Goal: Download file/media

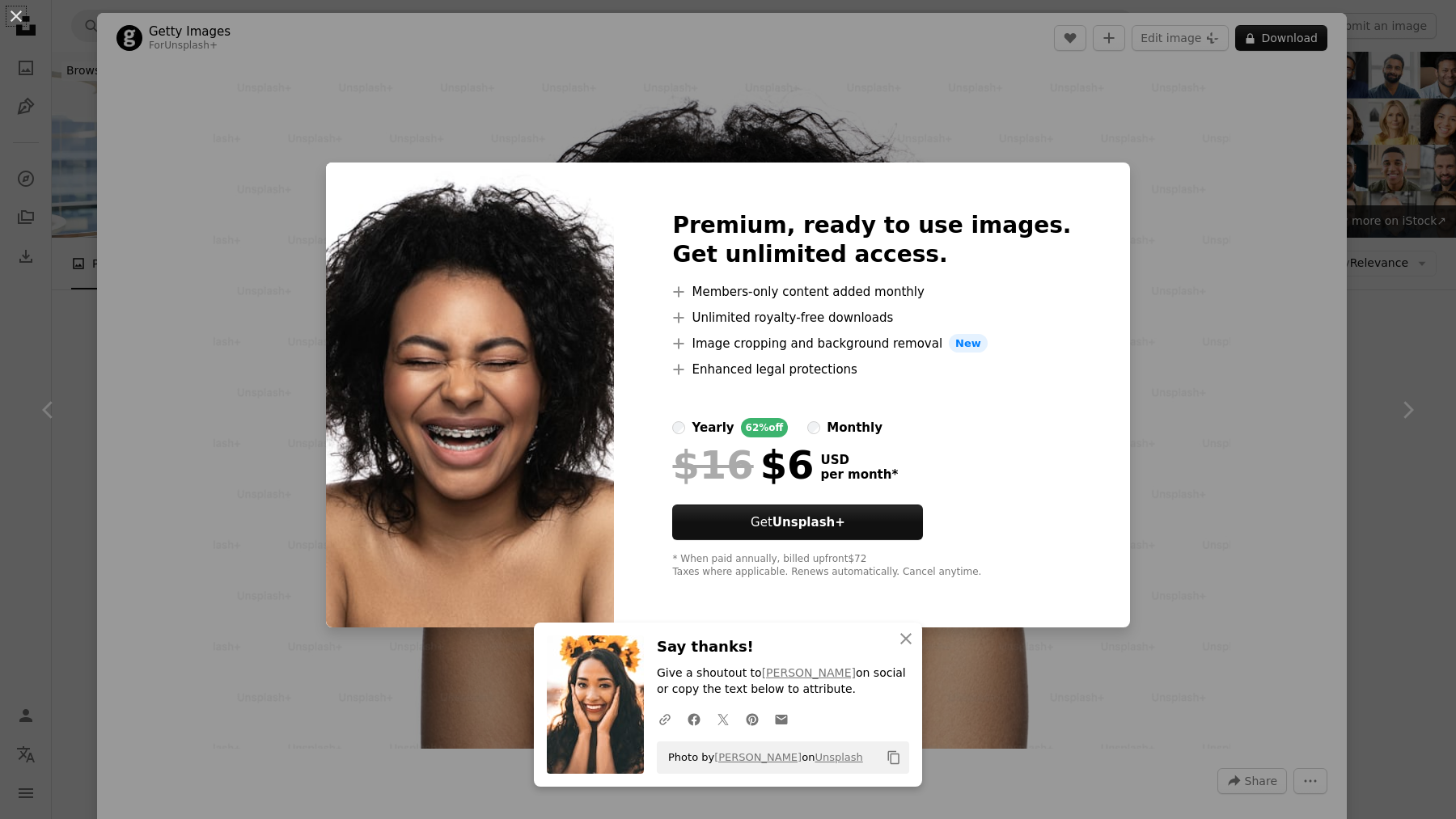
scroll to position [2484, 0]
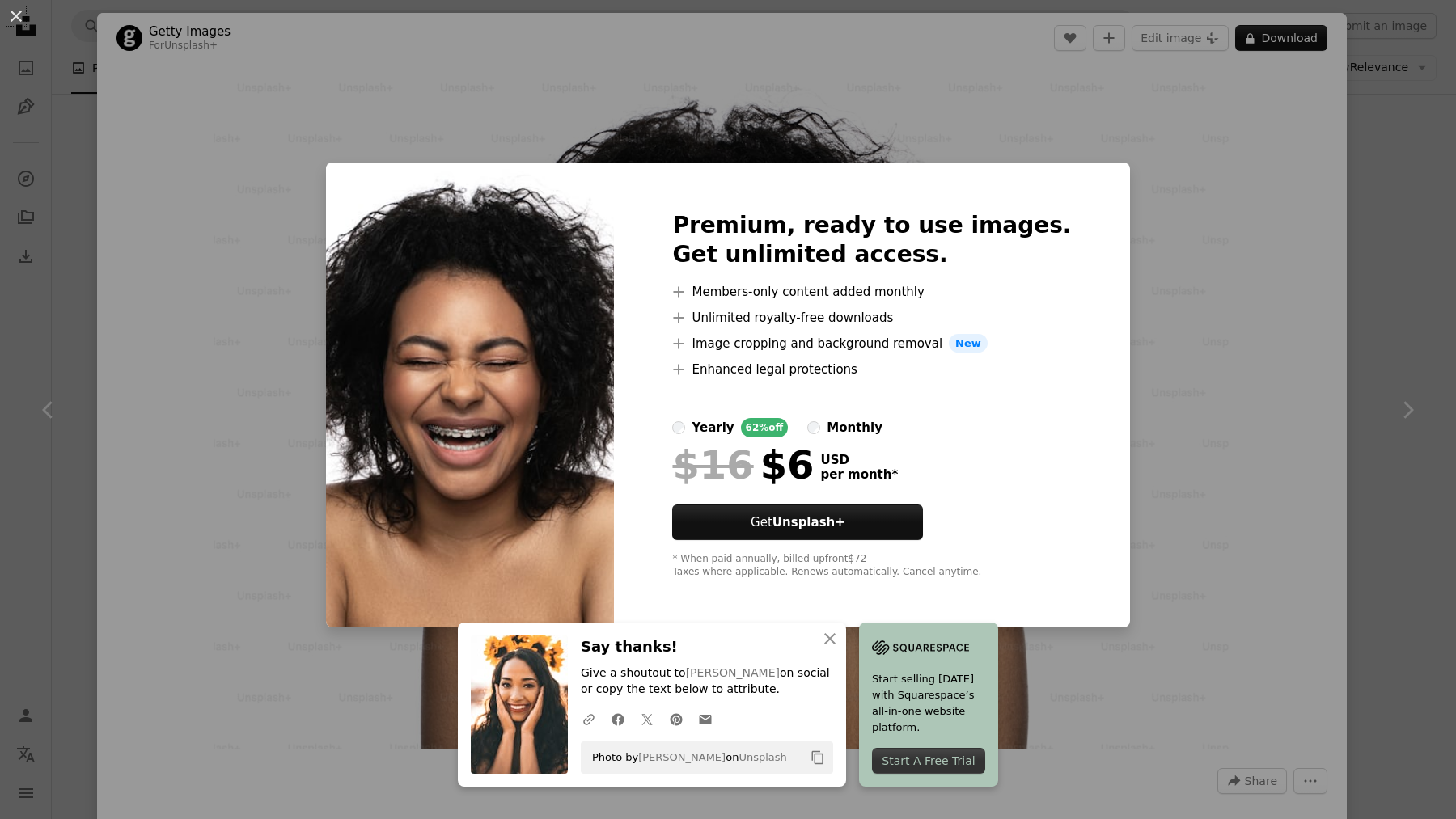
click at [161, 342] on div "An X shape An X shape Close Say thanks! Give a shoutout to [PERSON_NAME] on soc…" at bounding box center [728, 410] width 1456 height 819
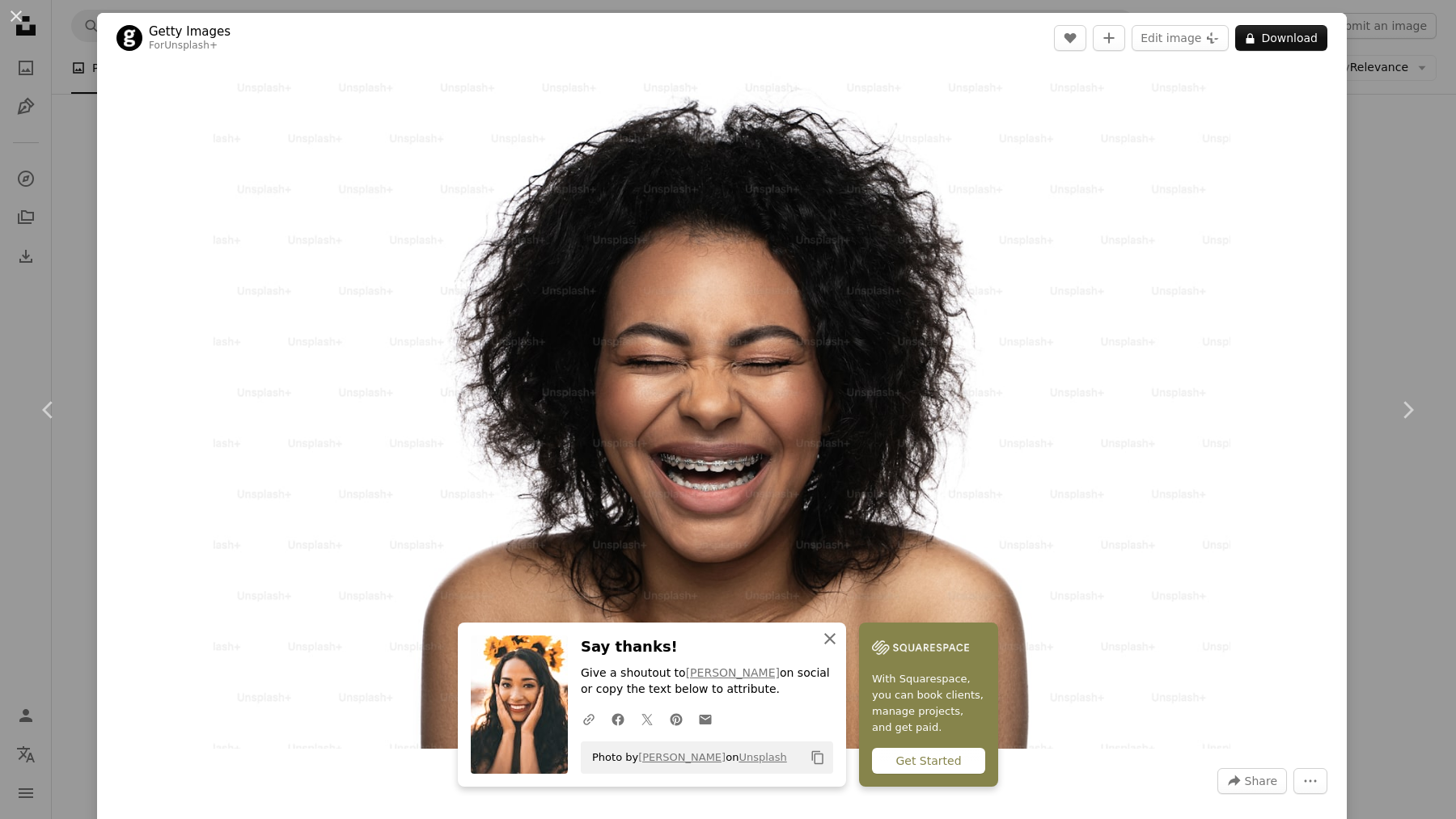
click at [830, 642] on icon "An X shape" at bounding box center [829, 638] width 19 height 19
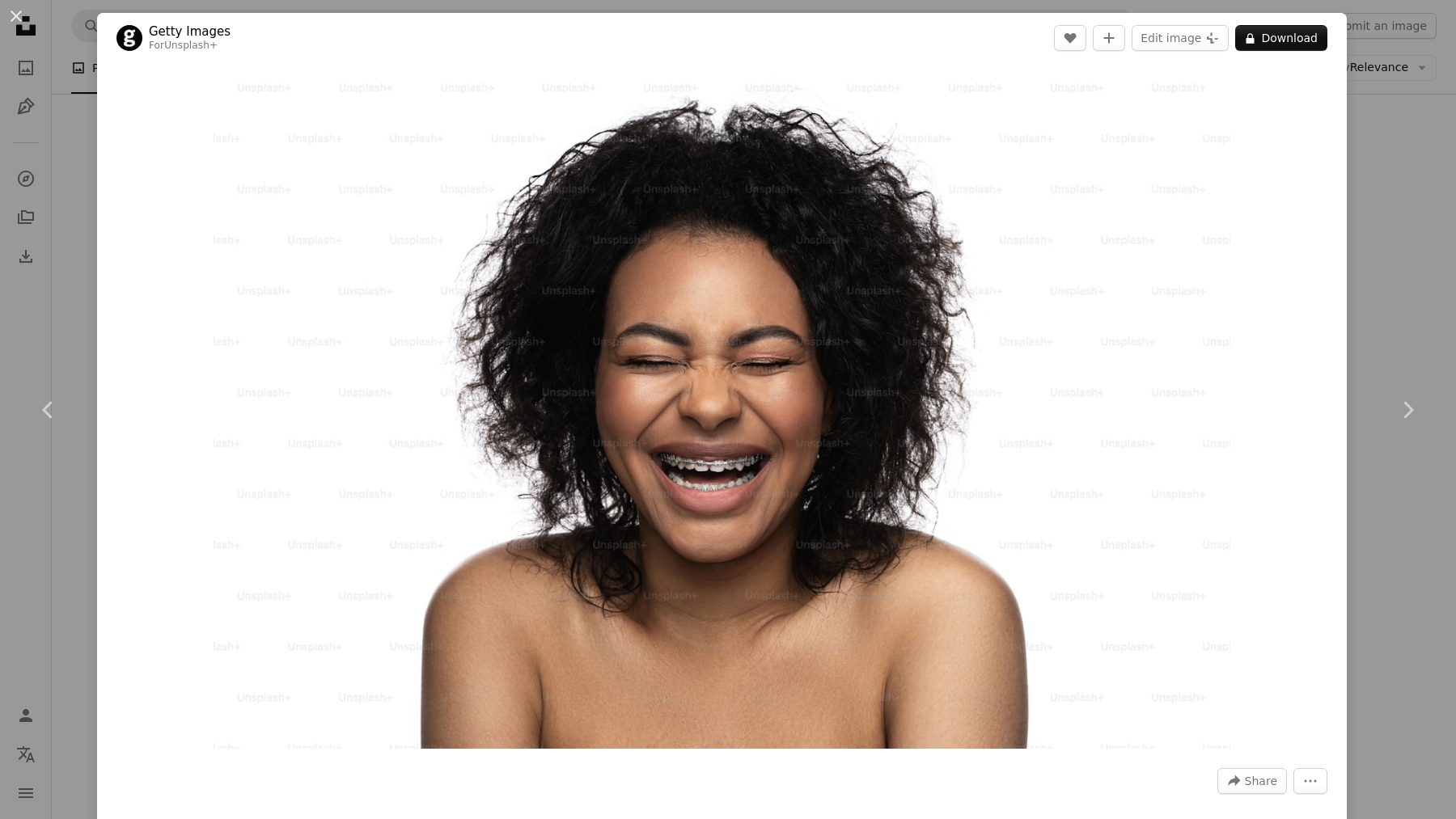
click at [42, 229] on div "An X shape Chevron left Chevron right Getty Images For Unsplash+ A heart A plus…" at bounding box center [728, 410] width 1456 height 819
